Goal: Task Accomplishment & Management: Use online tool/utility

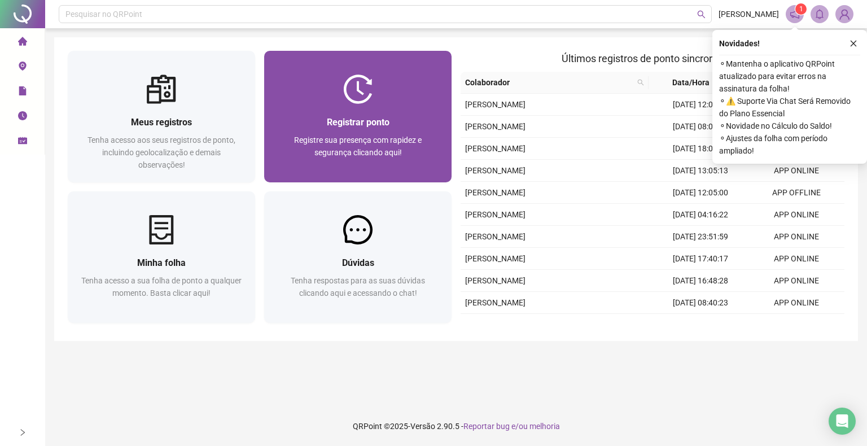
click at [400, 160] on div "Registre sua presença com rapidez e segurança clicando aqui!" at bounding box center [358, 152] width 160 height 37
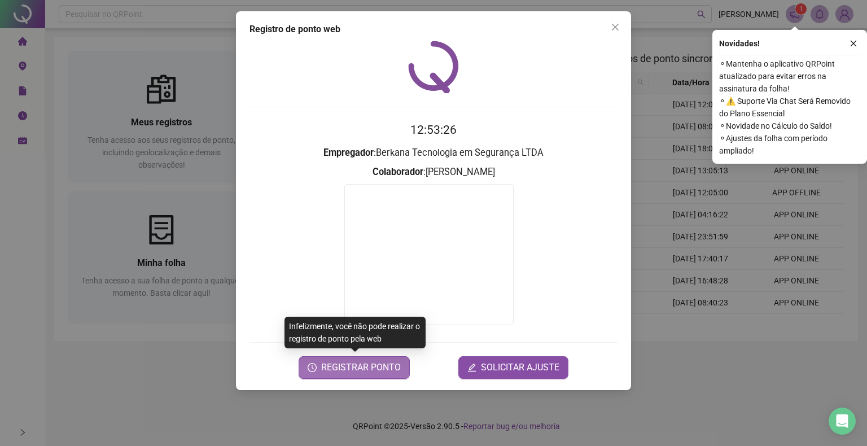
click at [378, 370] on span "REGISTRAR PONTO" at bounding box center [361, 368] width 80 height 14
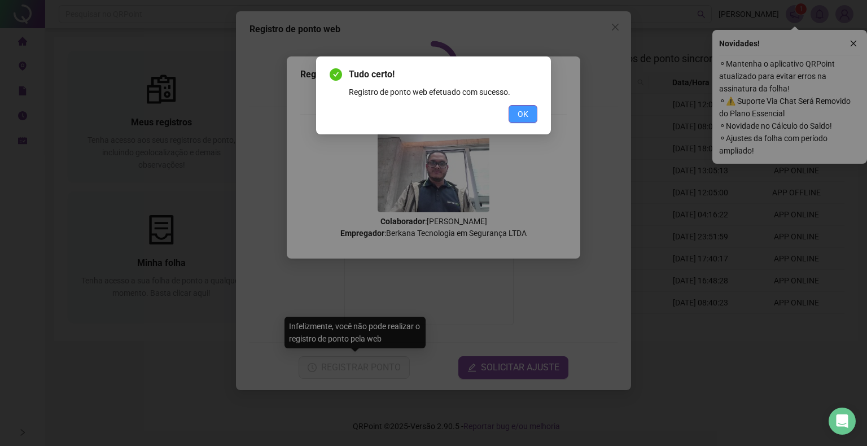
click at [523, 112] on span "OK" at bounding box center [523, 114] width 11 height 12
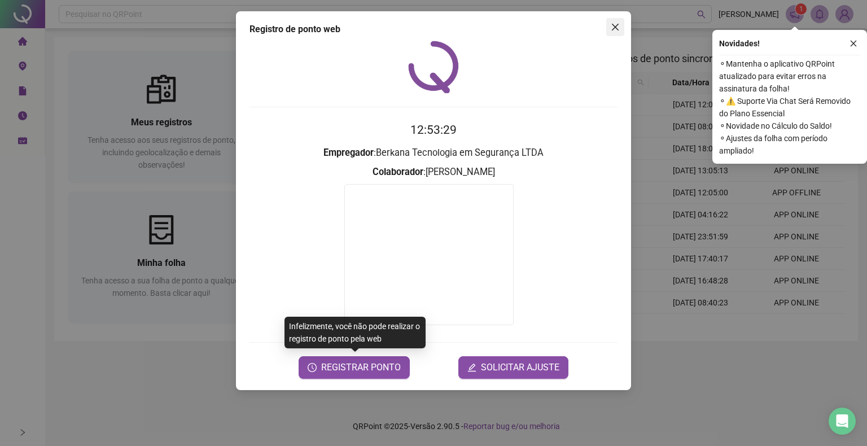
click at [612, 26] on icon "close" at bounding box center [615, 27] width 9 height 9
